Goal: Task Accomplishment & Management: Manage account settings

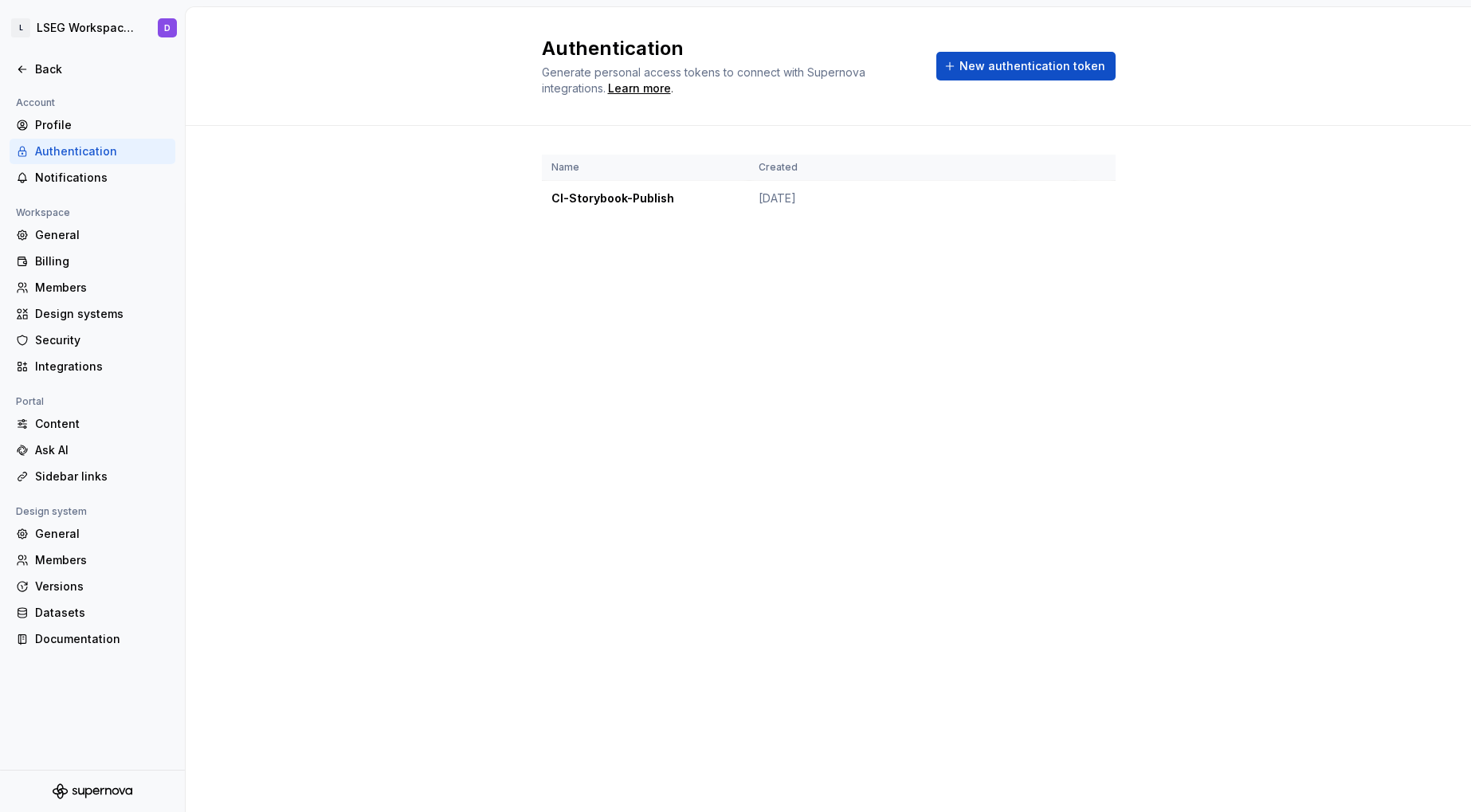
drag, startPoint x: 270, startPoint y: 280, endPoint x: 196, endPoint y: 270, distance: 74.7
click at [270, 280] on div "Authentication Generate personal access tokens to connect with Supernova integr…" at bounding box center [828, 409] width 1286 height 805
click at [58, 285] on div "Members" at bounding box center [101, 287] width 133 height 16
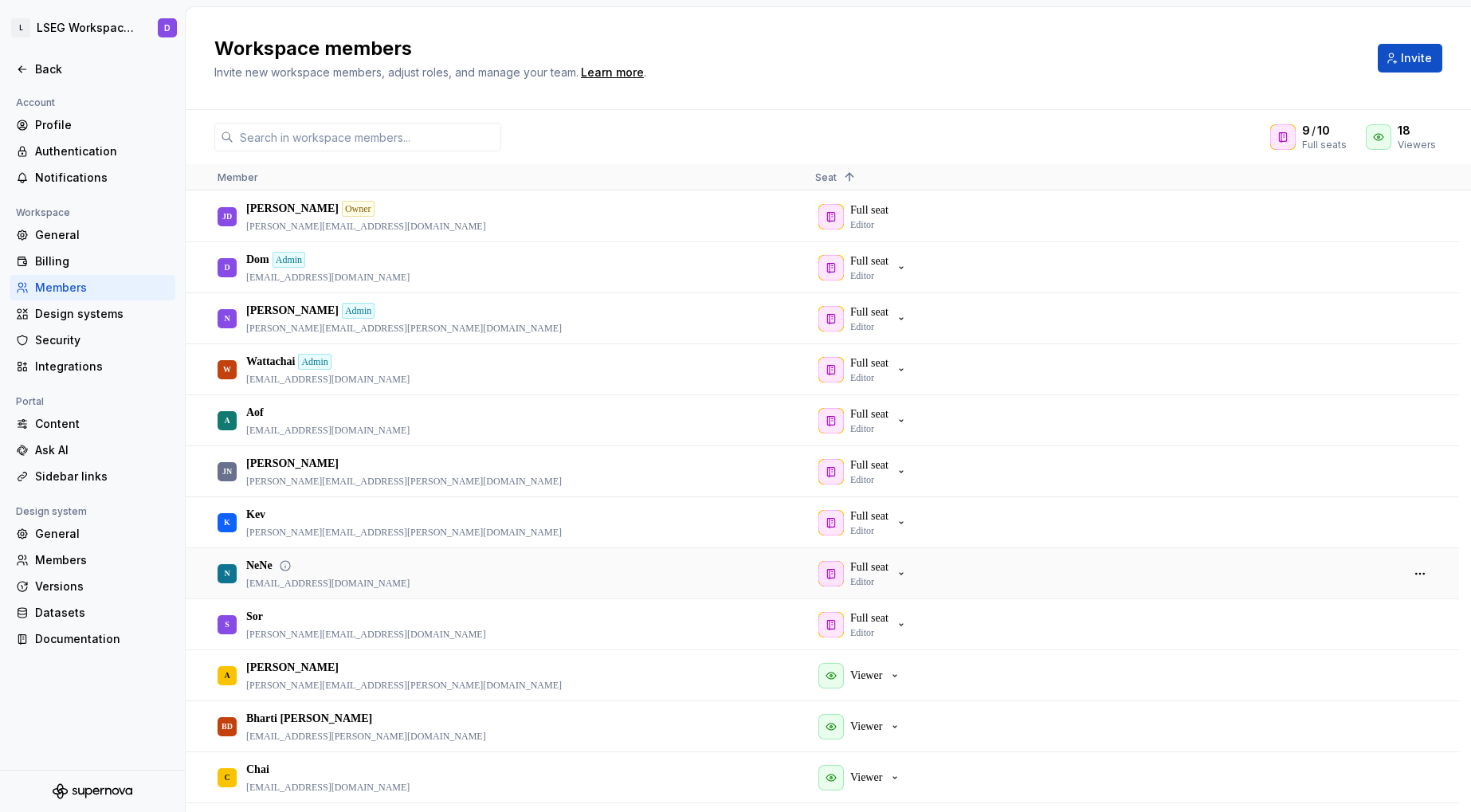
scroll to position [20, 0]
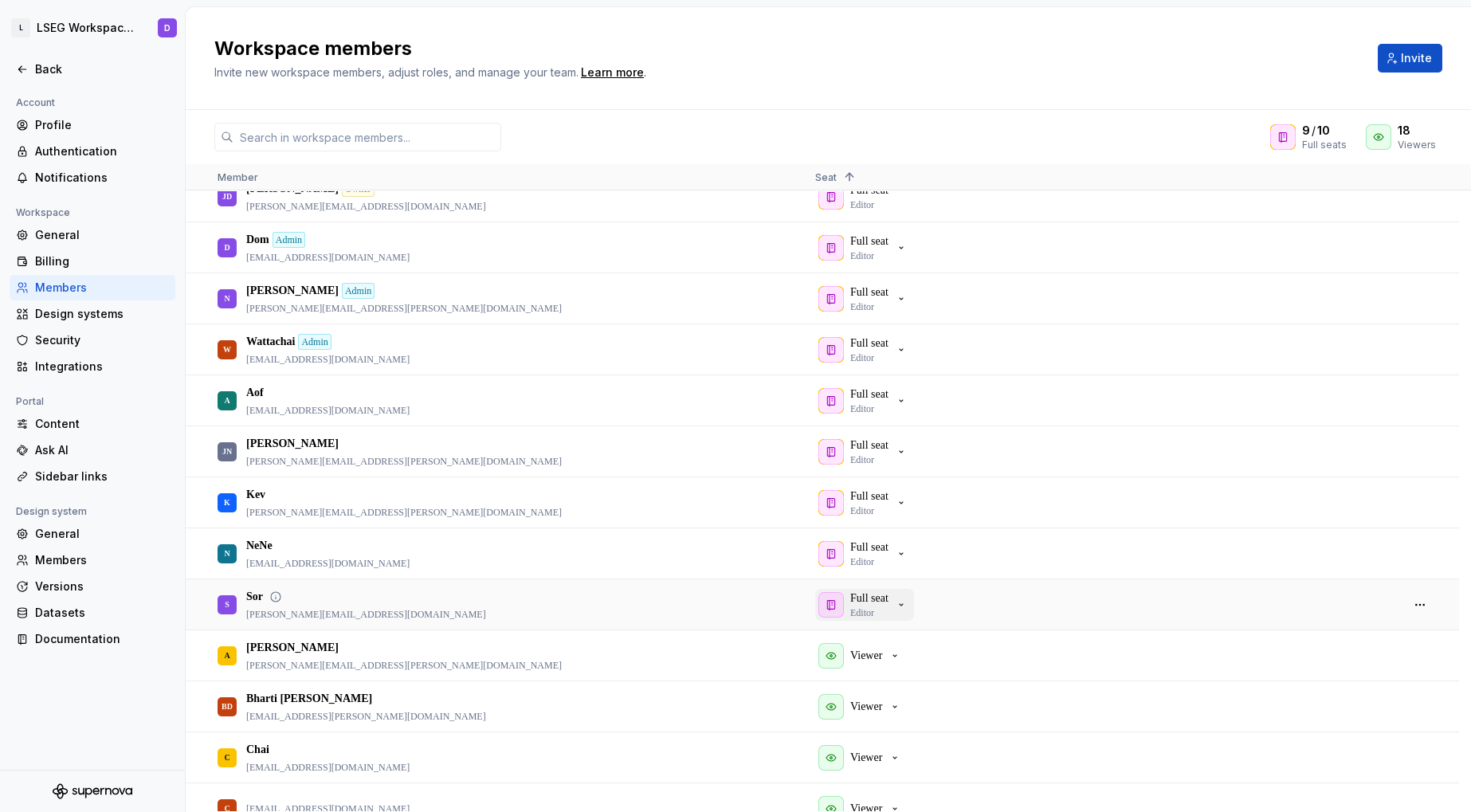
click at [899, 610] on div "Full seat Editor" at bounding box center [863, 604] width 90 height 28
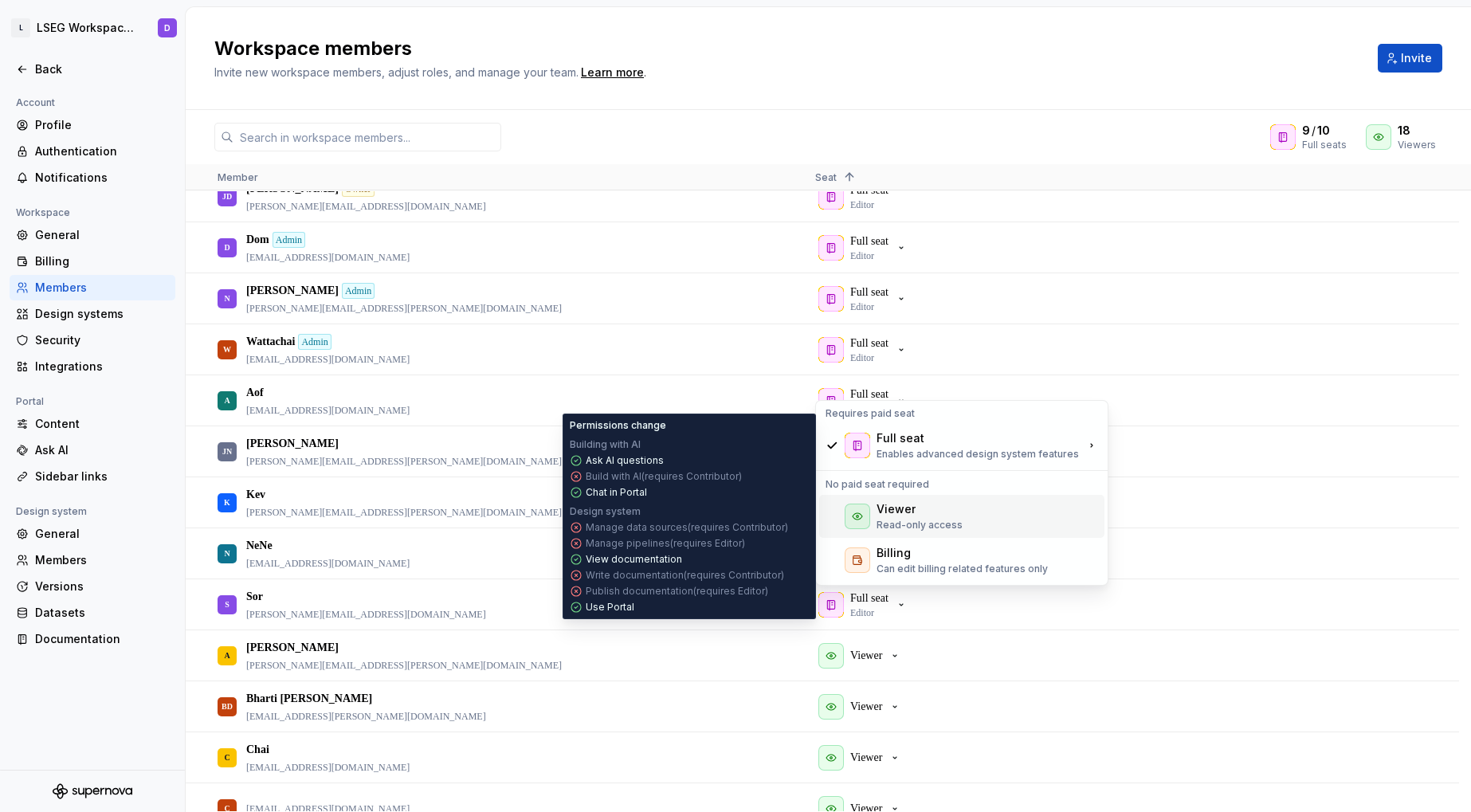
click at [905, 526] on p "Read-only access" at bounding box center [919, 525] width 86 height 13
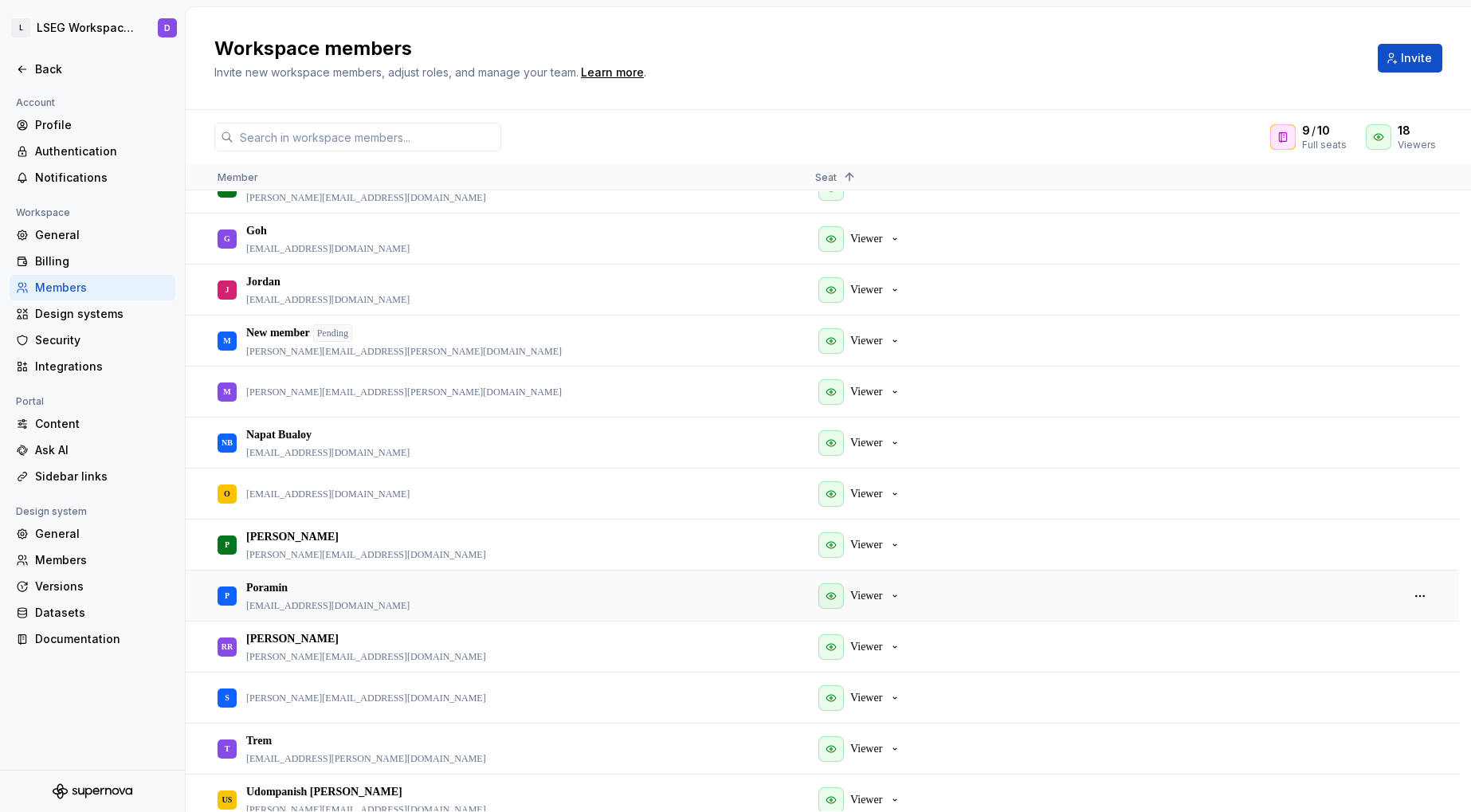
scroll to position [756, 0]
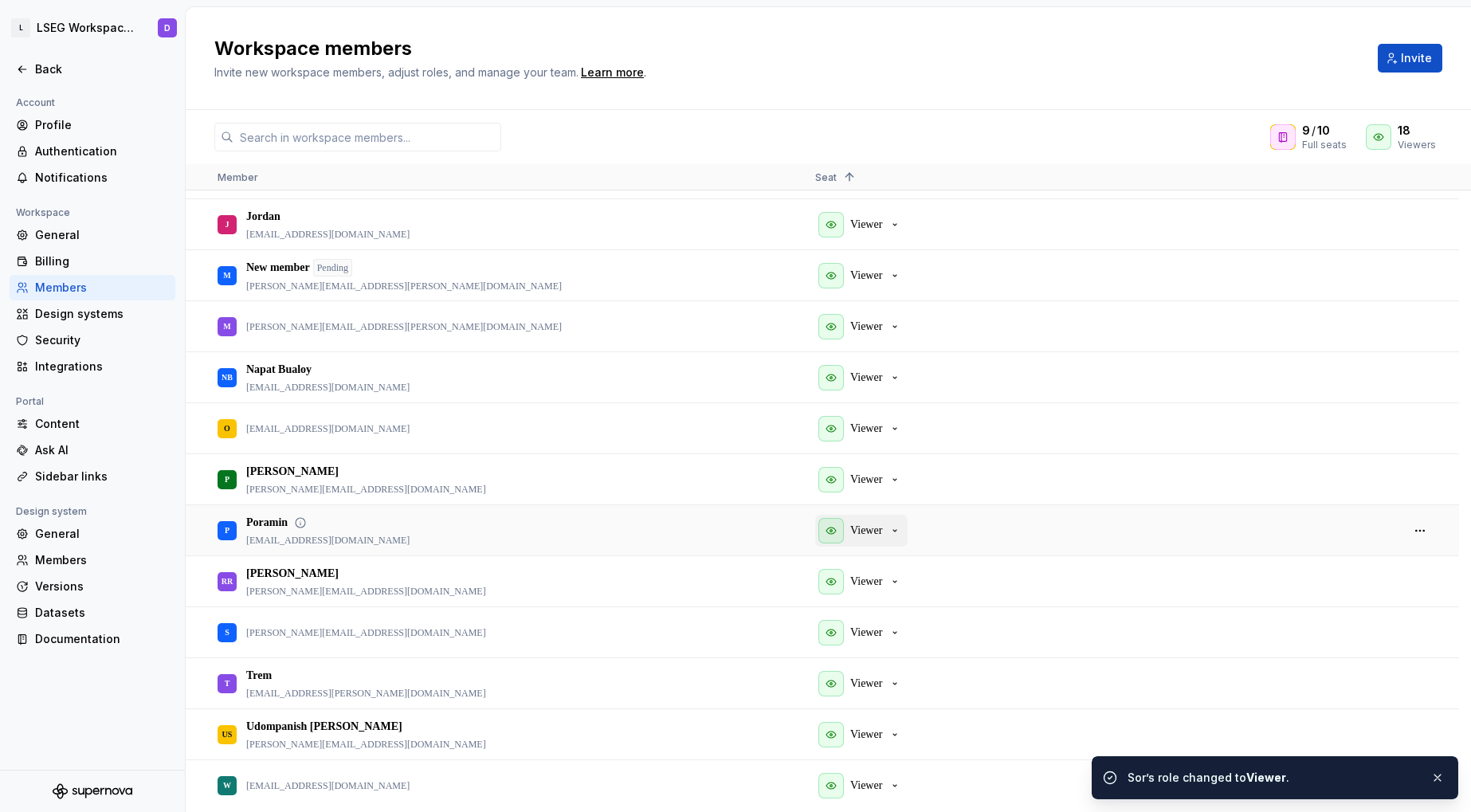
click at [907, 529] on button "Viewer" at bounding box center [861, 530] width 92 height 32
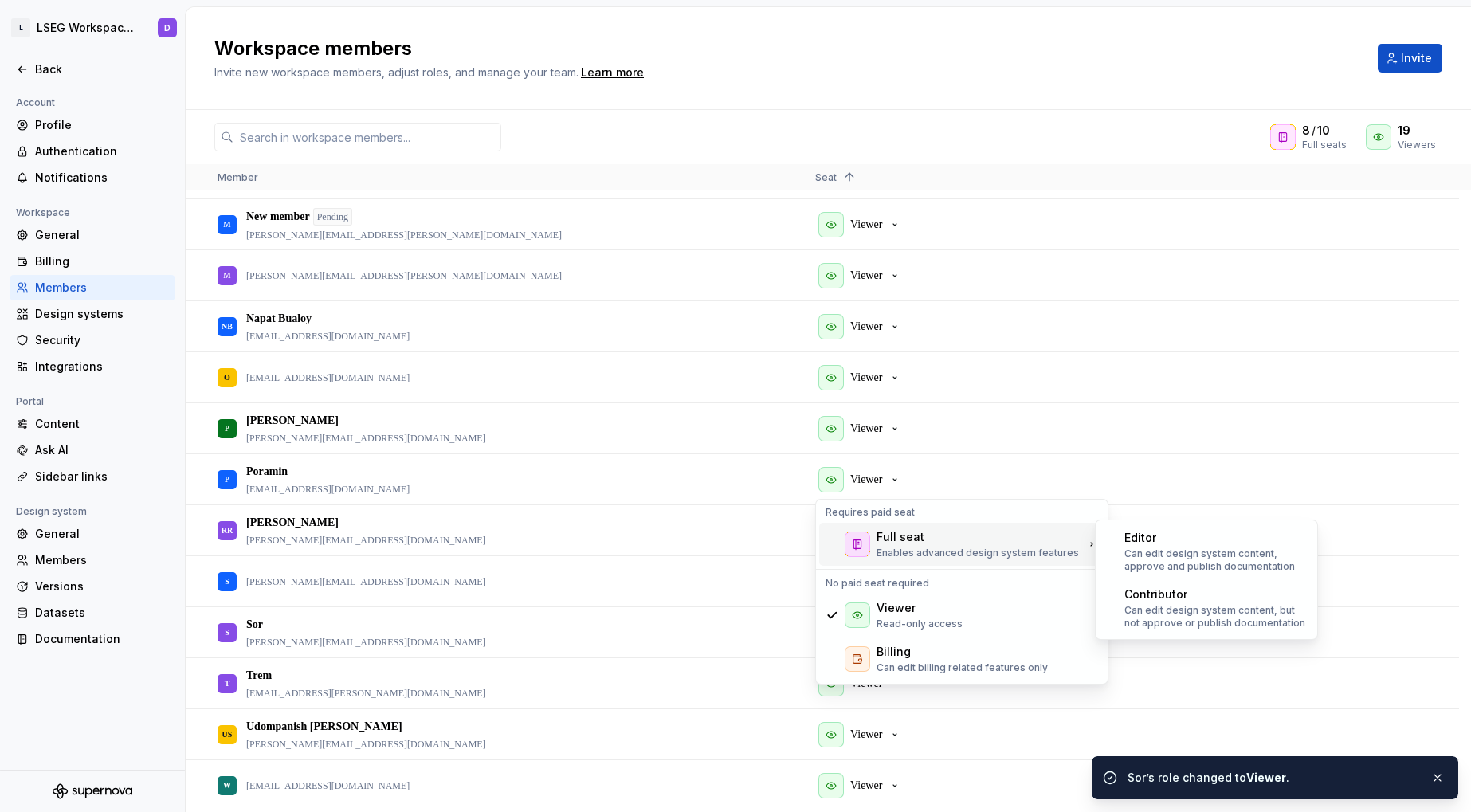
click at [922, 544] on div "Full seat Enables advanced design system features" at bounding box center [977, 543] width 202 height 30
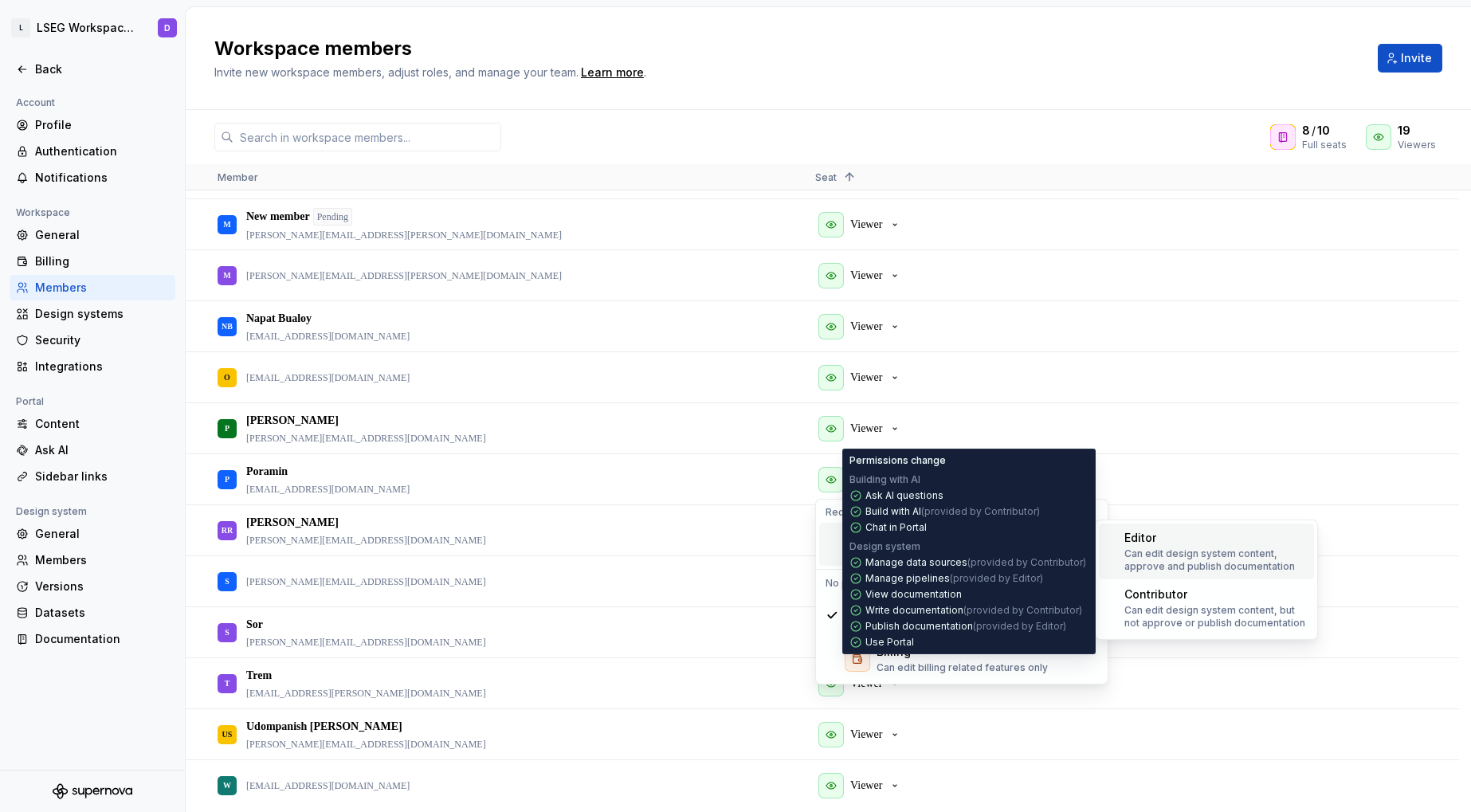
click at [1177, 558] on p "Can edit design system content, approve and publish documentation" at bounding box center [1215, 560] width 184 height 26
